Goal: Information Seeking & Learning: Understand process/instructions

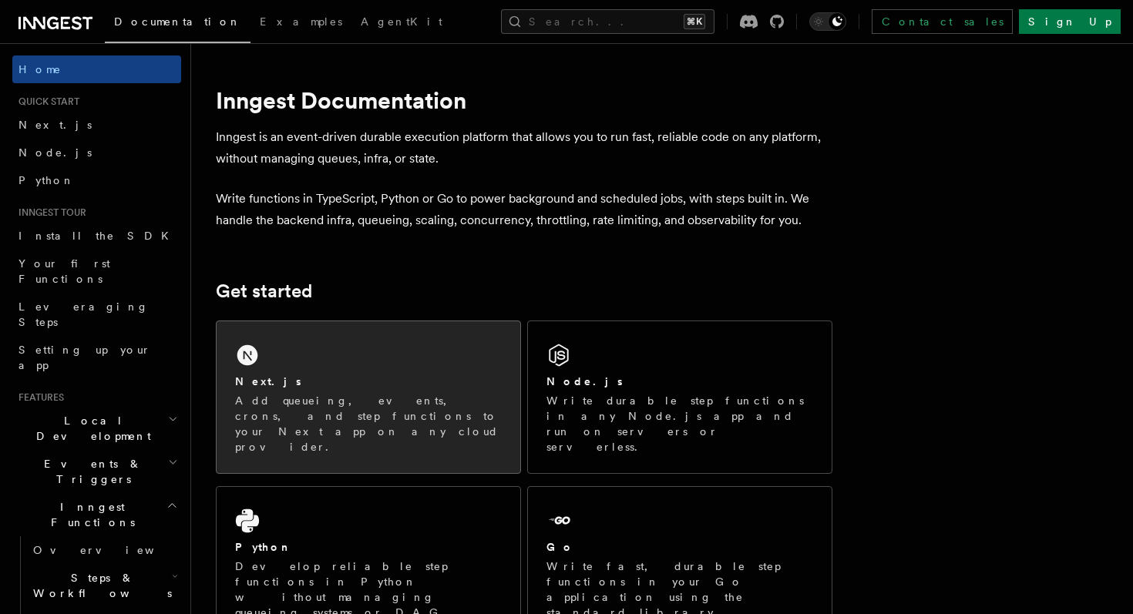
click at [347, 378] on div "Next.js" at bounding box center [368, 382] width 267 height 16
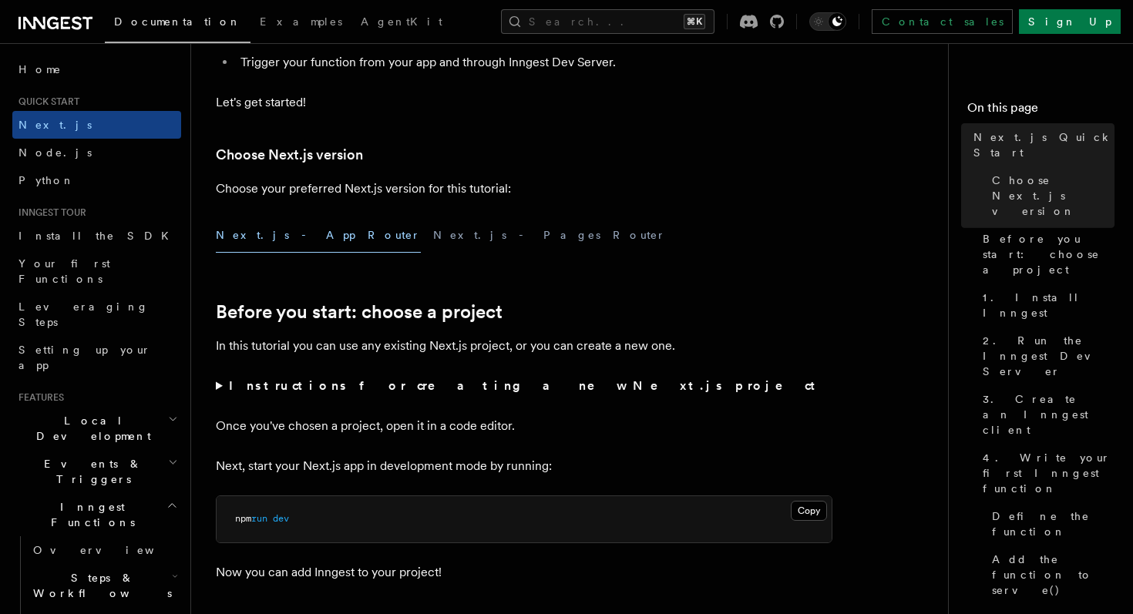
scroll to position [340, 0]
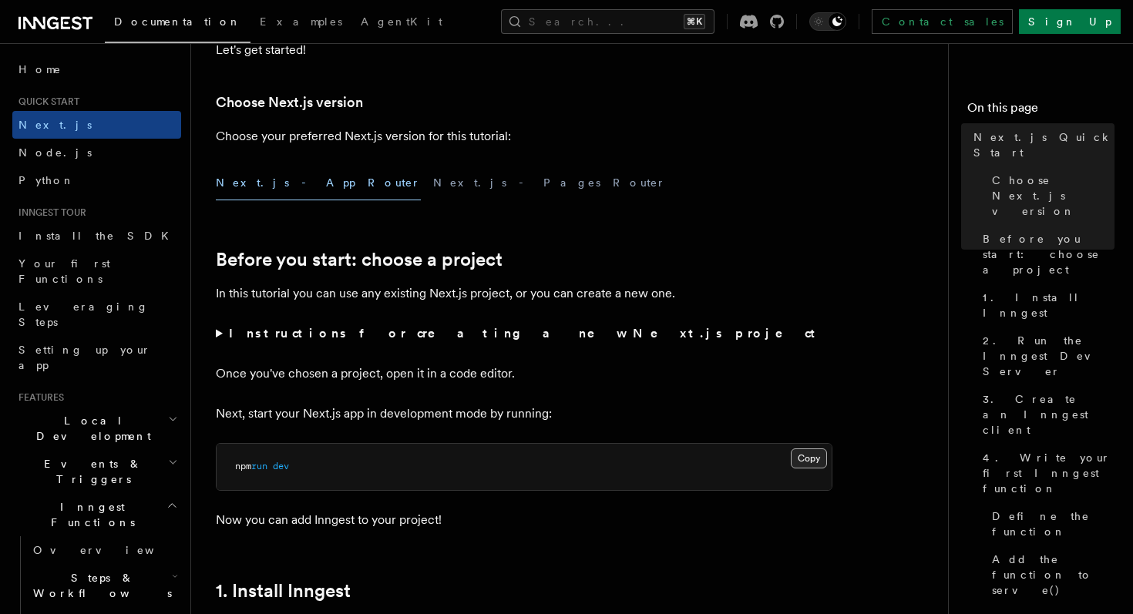
click at [799, 468] on button "Copy Copied" at bounding box center [809, 459] width 36 height 20
click at [808, 465] on button "Copy Copied" at bounding box center [809, 459] width 36 height 20
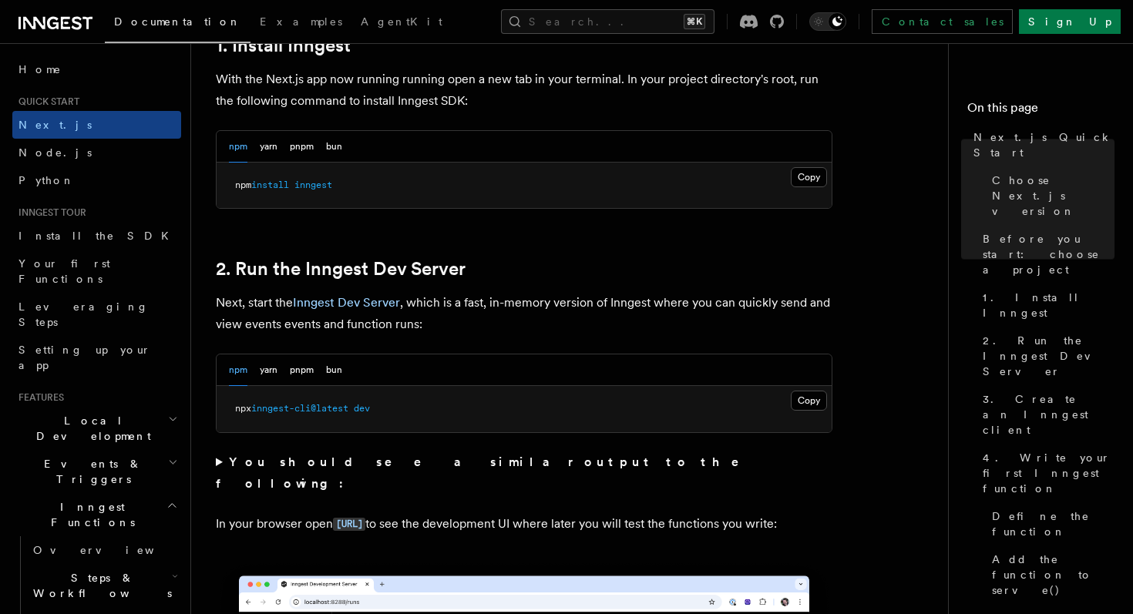
scroll to position [900, 0]
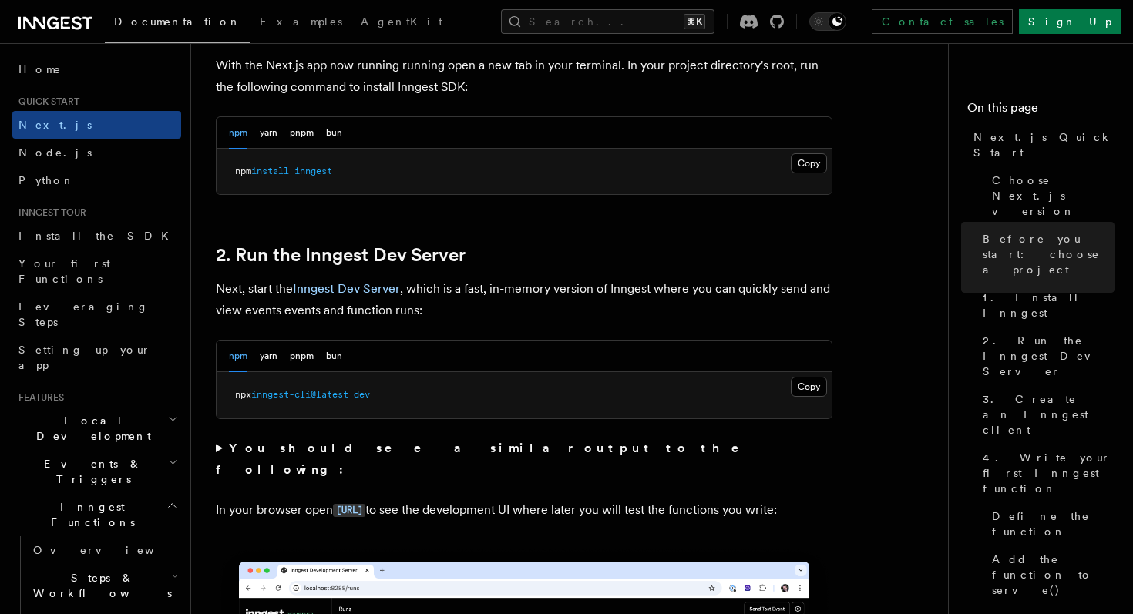
click at [801, 174] on pre "npm install inngest" at bounding box center [524, 172] width 615 height 46
click at [812, 170] on button "Copy Copied" at bounding box center [809, 163] width 36 height 20
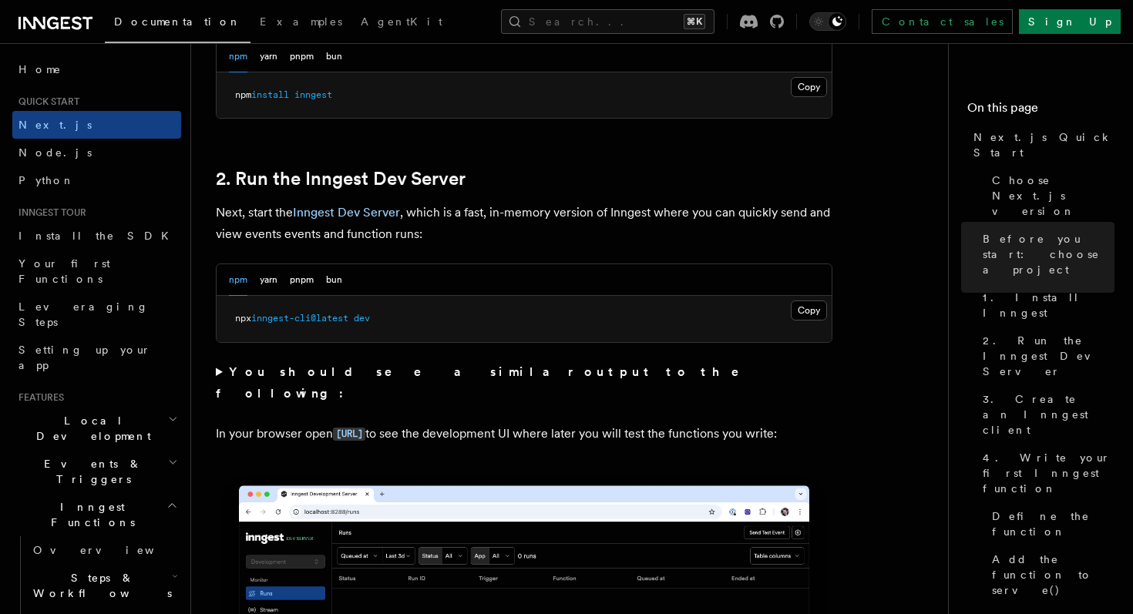
scroll to position [998, 0]
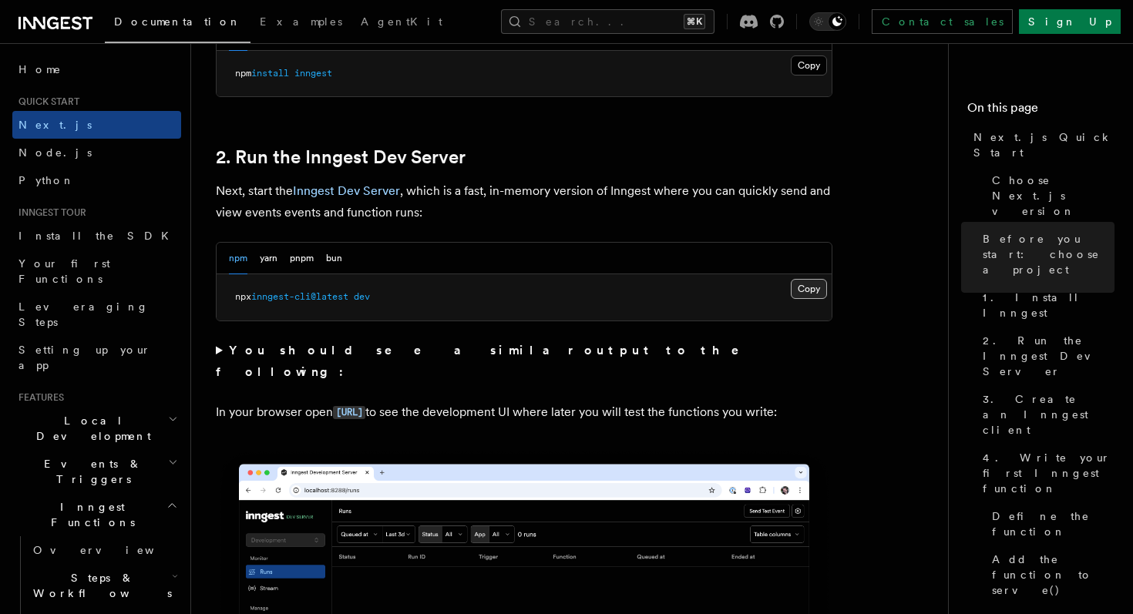
click at [813, 281] on button "Copy Copied" at bounding box center [809, 289] width 36 height 20
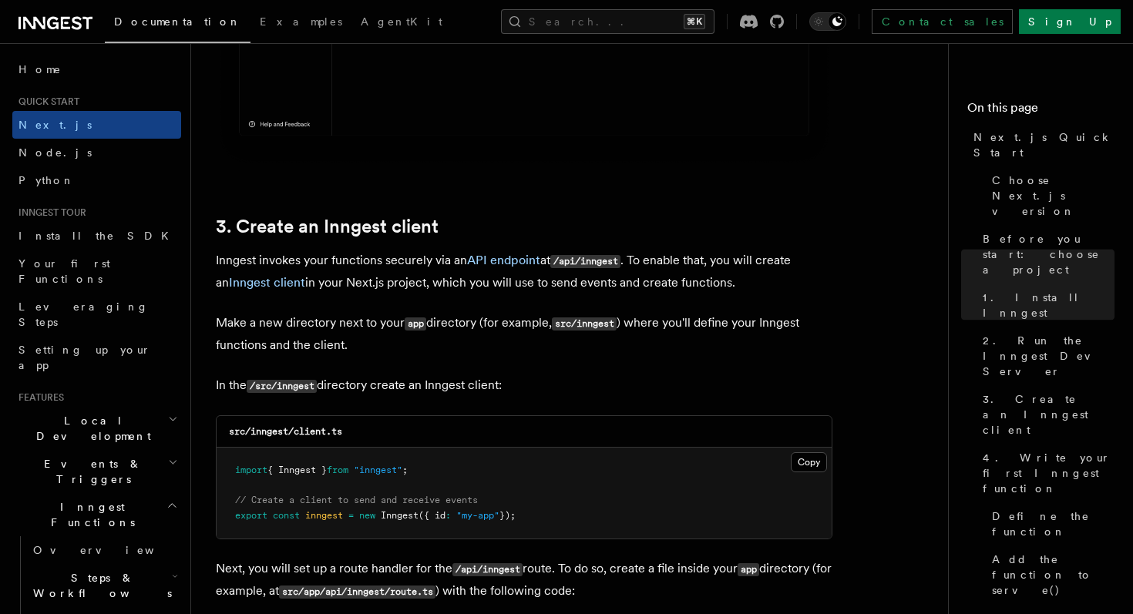
scroll to position [1718, 0]
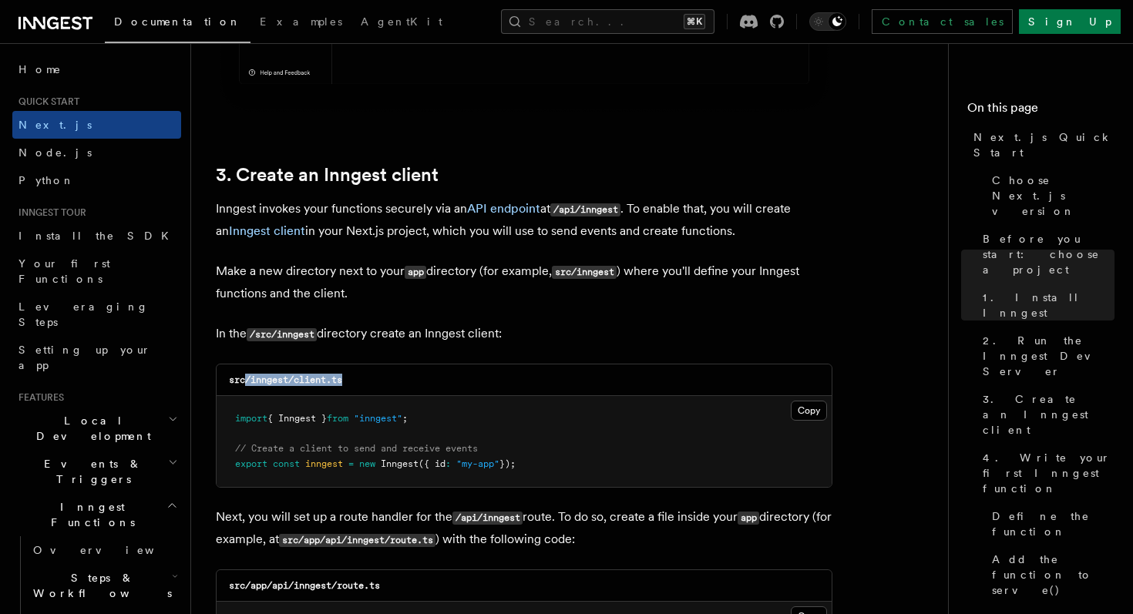
drag, startPoint x: 365, startPoint y: 385, endPoint x: 355, endPoint y: 379, distance: 11.8
click at [360, 379] on div "src/inngest/client.ts" at bounding box center [524, 381] width 615 height 32
copy code "/inngest/client.ts"
click at [811, 415] on button "Copy Copied" at bounding box center [809, 411] width 36 height 20
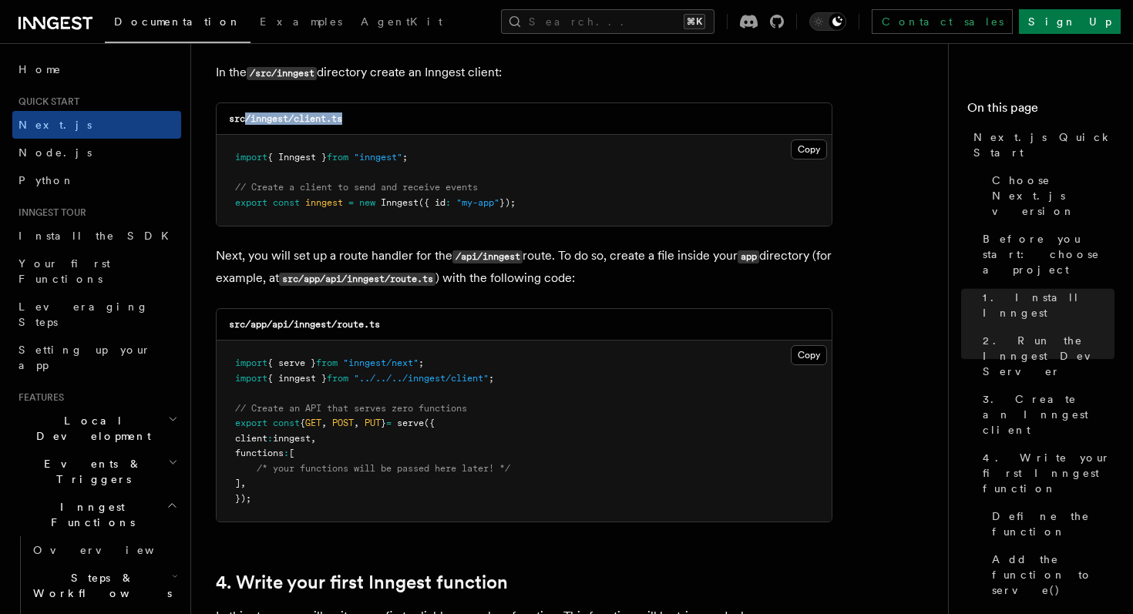
scroll to position [1980, 0]
drag, startPoint x: 250, startPoint y: 331, endPoint x: 416, endPoint y: 328, distance: 166.5
click at [416, 328] on div "src/app/api/inngest/route.ts" at bounding box center [524, 324] width 615 height 32
copy code "app/api/inngest/route.ts"
click at [806, 360] on button "Copy Copied" at bounding box center [809, 355] width 36 height 20
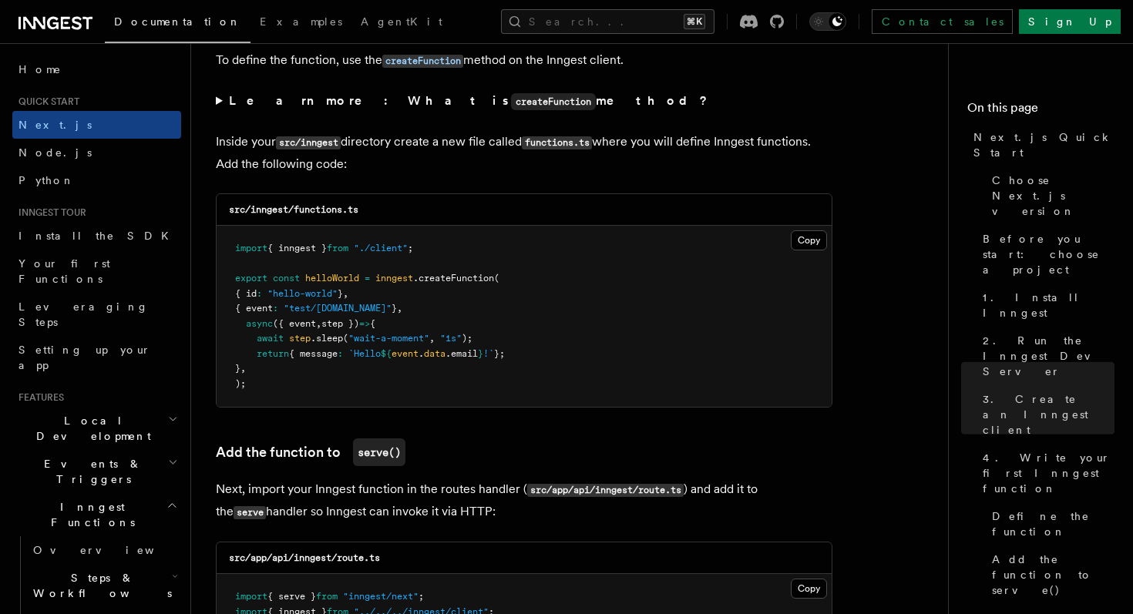
scroll to position [2677, 0]
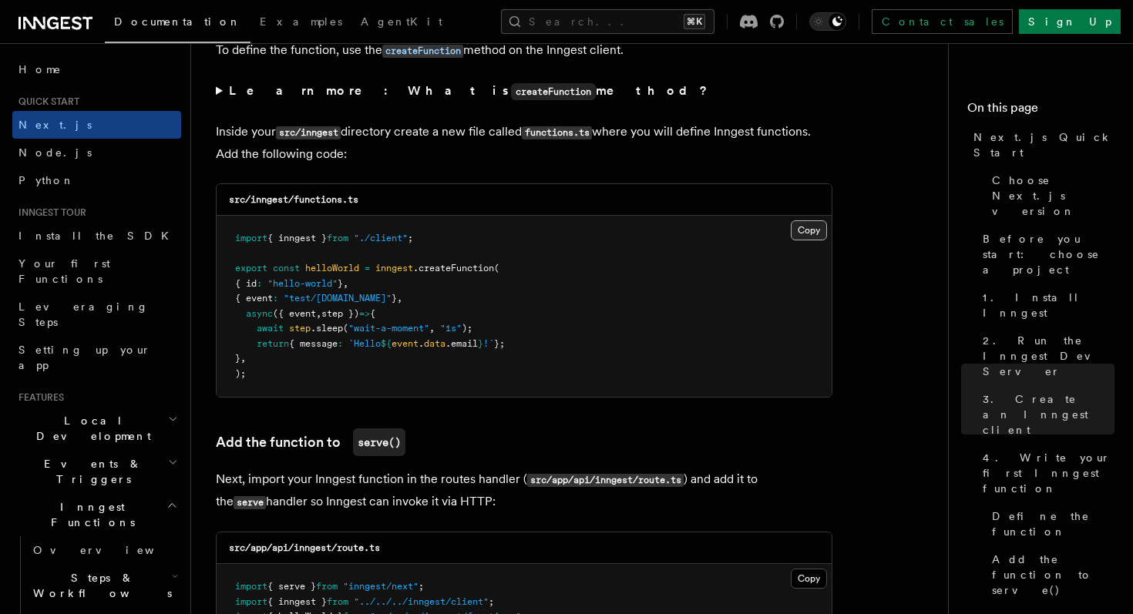
click at [808, 241] on button "Copy Copied" at bounding box center [809, 230] width 36 height 20
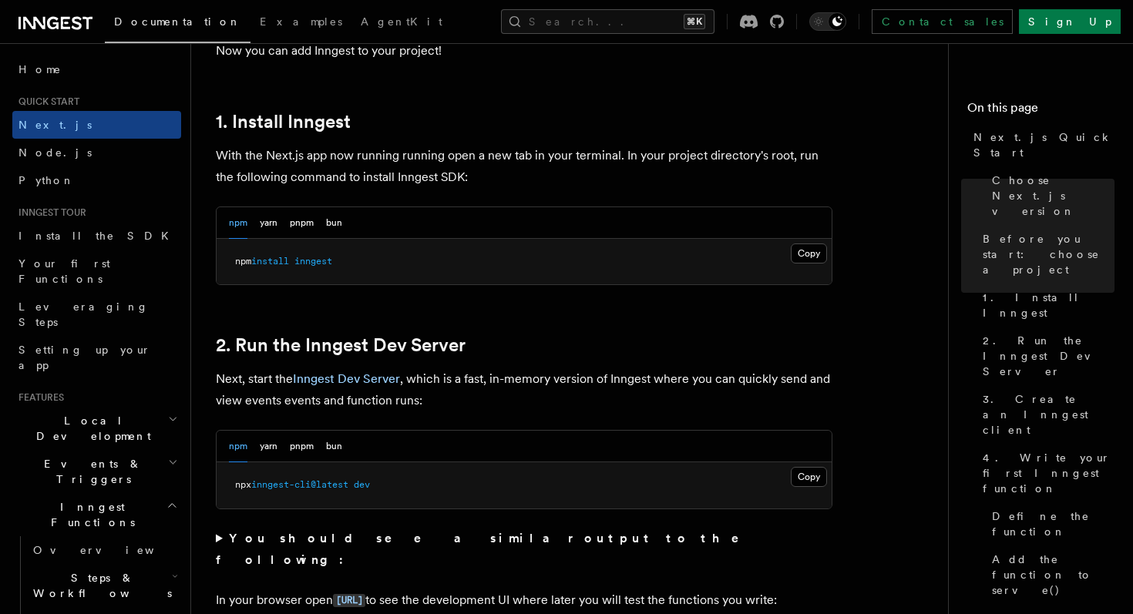
scroll to position [815, 0]
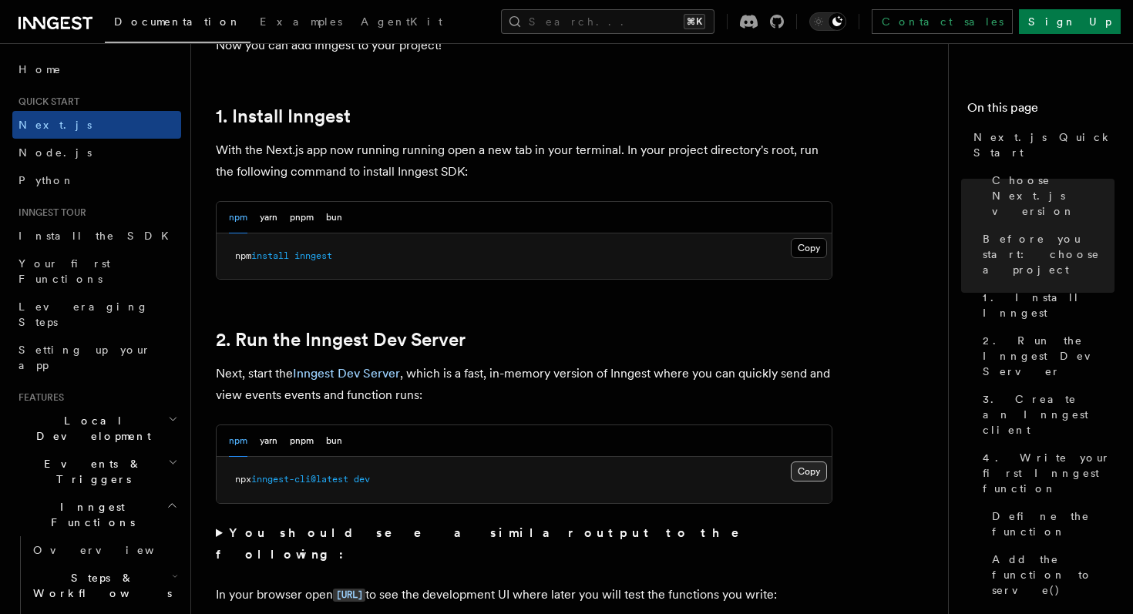
click at [802, 477] on button "Copy Copied" at bounding box center [809, 472] width 36 height 20
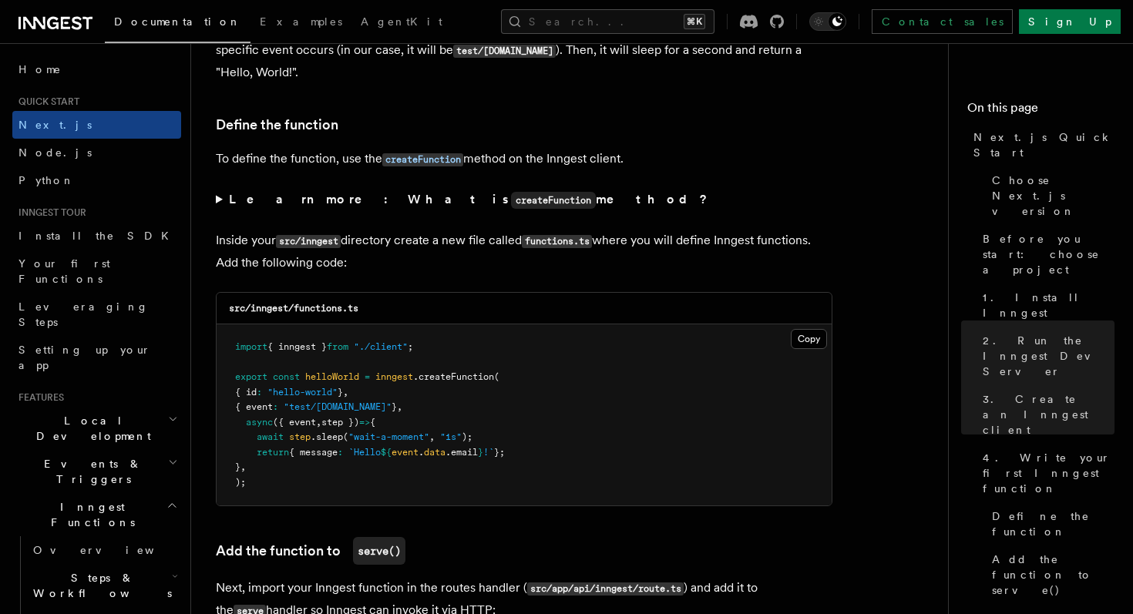
scroll to position [2583, 0]
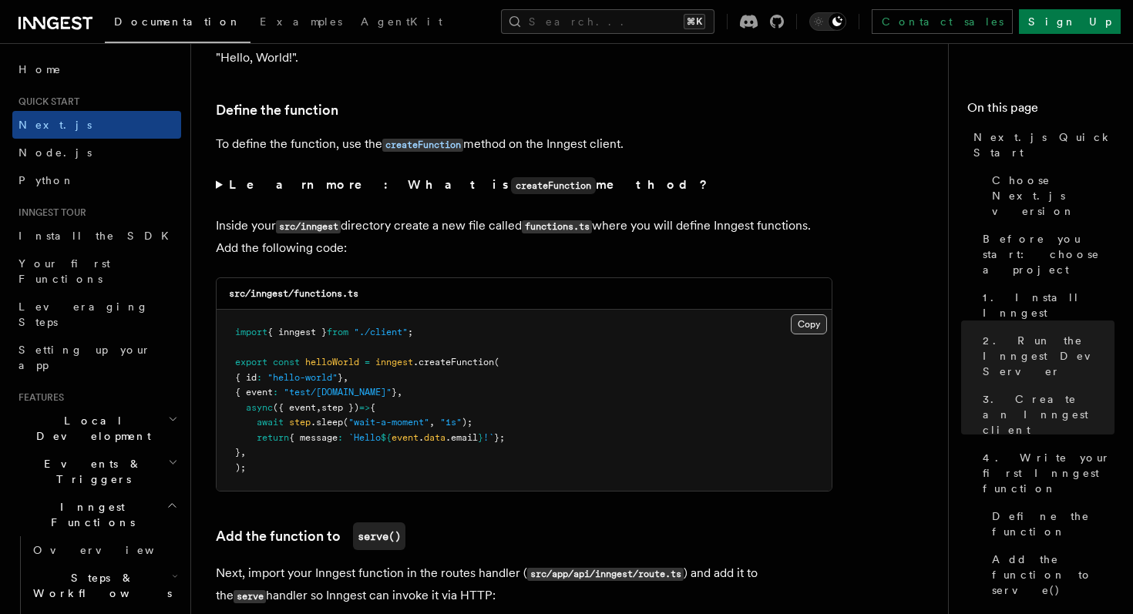
click at [813, 322] on button "Copy Copied" at bounding box center [809, 325] width 36 height 20
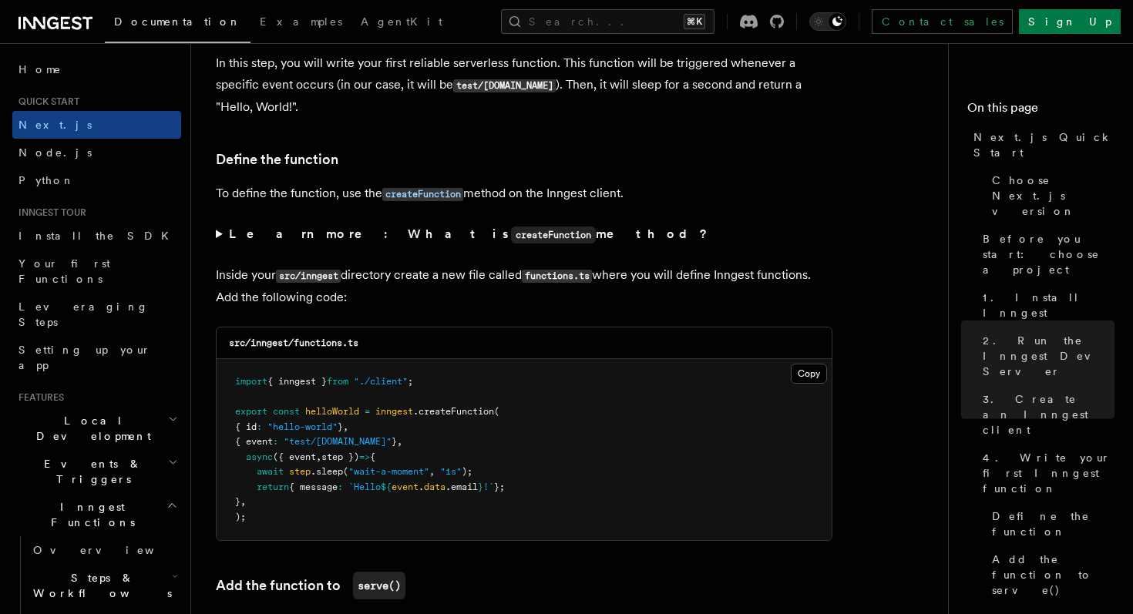
scroll to position [2546, 0]
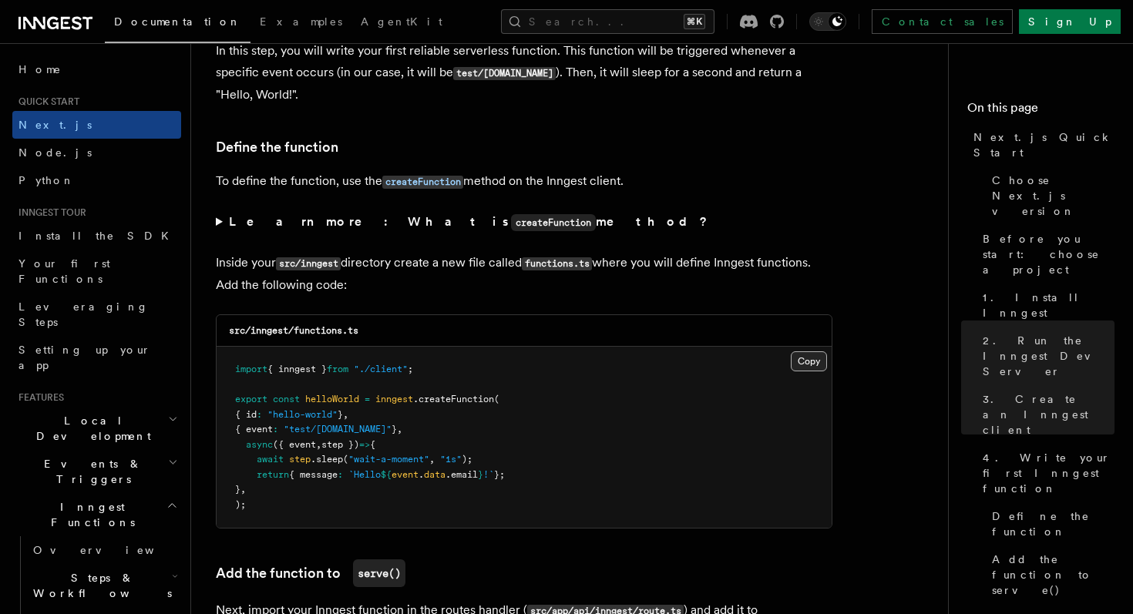
click at [804, 367] on button "Copy Copied" at bounding box center [809, 362] width 36 height 20
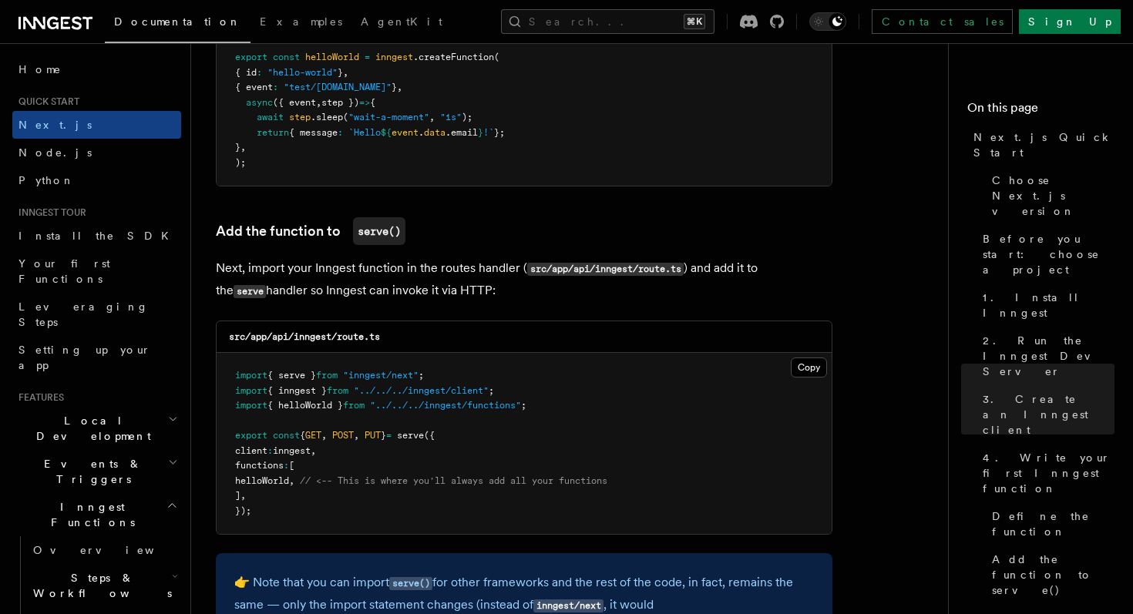
scroll to position [2889, 0]
click at [806, 376] on button "Copy Copied" at bounding box center [809, 367] width 36 height 20
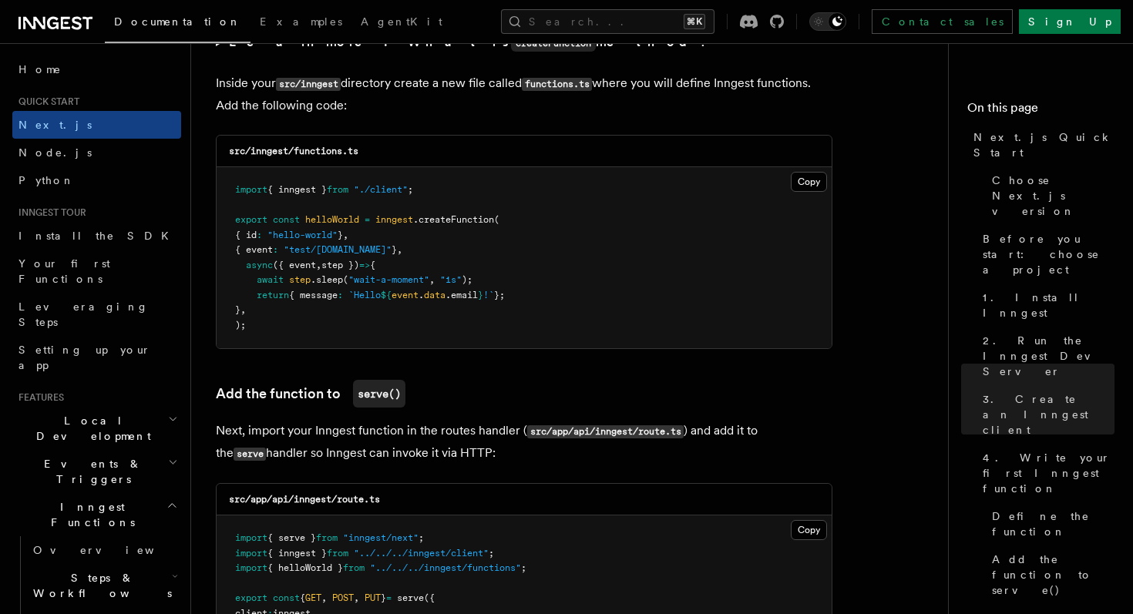
scroll to position [2707, 0]
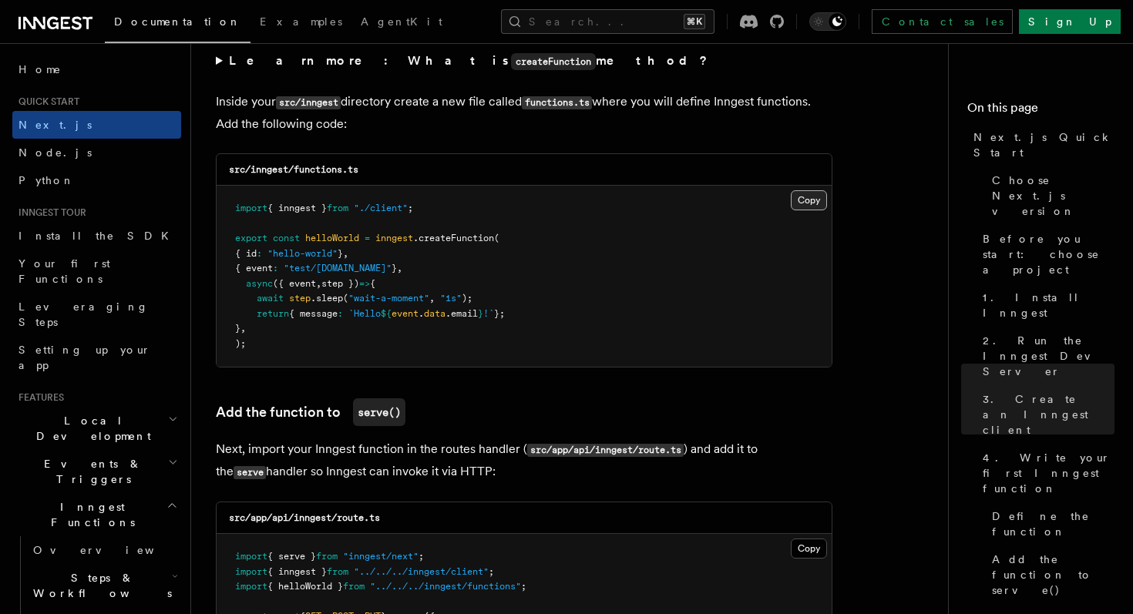
click at [809, 206] on button "Copy Copied" at bounding box center [809, 200] width 36 height 20
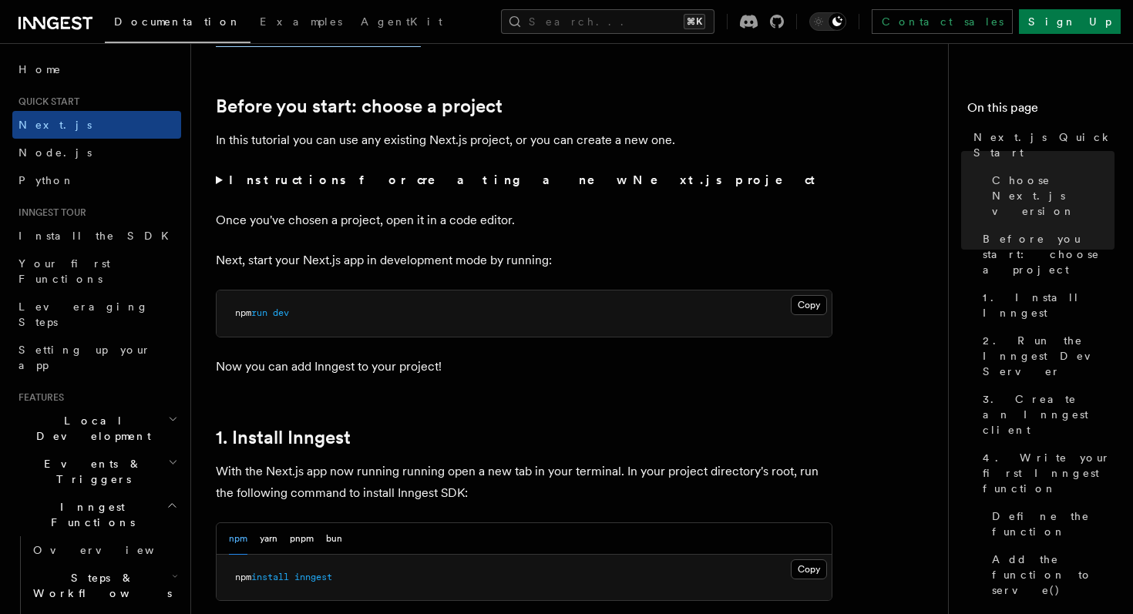
scroll to position [494, 0]
click at [799, 307] on button "Copy Copied" at bounding box center [809, 304] width 36 height 20
